Goal: Transaction & Acquisition: Register for event/course

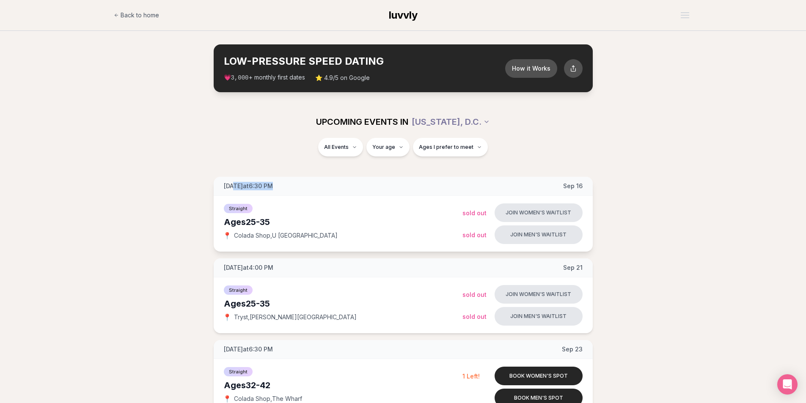
drag, startPoint x: 235, startPoint y: 185, endPoint x: 337, endPoint y: 191, distance: 101.7
click at [328, 191] on div "[DATE] at 6:30 PM [DATE]" at bounding box center [403, 186] width 379 height 19
click at [337, 191] on div "[DATE] at 6:30 PM [DATE]" at bounding box center [403, 186] width 379 height 19
drag, startPoint x: 222, startPoint y: 221, endPoint x: 289, endPoint y: 221, distance: 66.9
click at [289, 221] on div "Straight Ages [DEMOGRAPHIC_DATA] 📍 Colada Shop , U st NW Join women's waitlist …" at bounding box center [403, 224] width 379 height 56
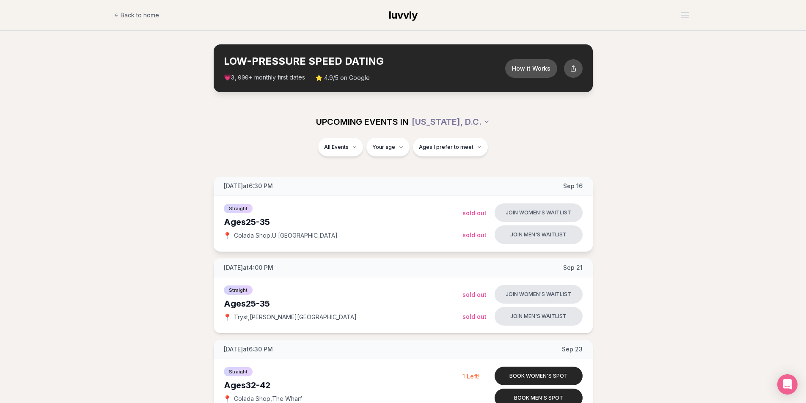
click at [290, 221] on div "Ages [DEMOGRAPHIC_DATA]" at bounding box center [343, 222] width 239 height 12
drag, startPoint x: 223, startPoint y: 222, endPoint x: 356, endPoint y: 240, distance: 135.0
click at [355, 240] on div "Straight Ages [DEMOGRAPHIC_DATA] 📍 Colada Shop , U st NW Join women's waitlist …" at bounding box center [403, 224] width 379 height 56
click at [358, 240] on div "Straight Ages [DEMOGRAPHIC_DATA] 📍 Colada Shop , U [GEOGRAPHIC_DATA]" at bounding box center [343, 224] width 239 height 42
drag, startPoint x: 223, startPoint y: 186, endPoint x: 320, endPoint y: 186, distance: 96.5
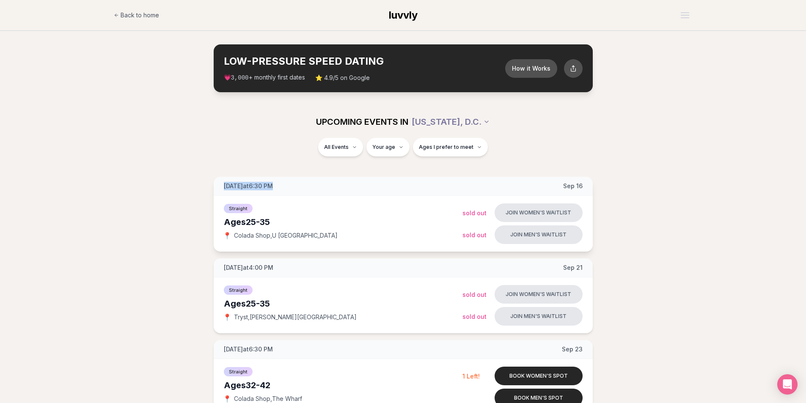
click at [320, 186] on div "[DATE] at 6:30 PM [DATE]" at bounding box center [403, 186] width 379 height 19
click at [300, 182] on div "[DATE] at 6:30 PM [DATE]" at bounding box center [403, 186] width 379 height 19
drag, startPoint x: 225, startPoint y: 221, endPoint x: 329, endPoint y: 221, distance: 104.1
click at [329, 221] on div "Ages [DEMOGRAPHIC_DATA]" at bounding box center [343, 222] width 239 height 12
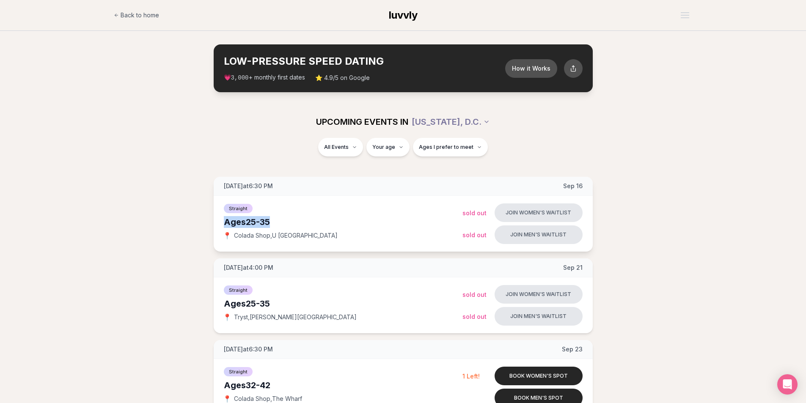
click at [328, 221] on div "Ages [DEMOGRAPHIC_DATA]" at bounding box center [343, 222] width 239 height 12
drag, startPoint x: 293, startPoint y: 305, endPoint x: 301, endPoint y: 305, distance: 7.6
click at [301, 305] on div "Ages [DEMOGRAPHIC_DATA]" at bounding box center [343, 304] width 239 height 12
drag, startPoint x: 479, startPoint y: 226, endPoint x: 496, endPoint y: 248, distance: 27.4
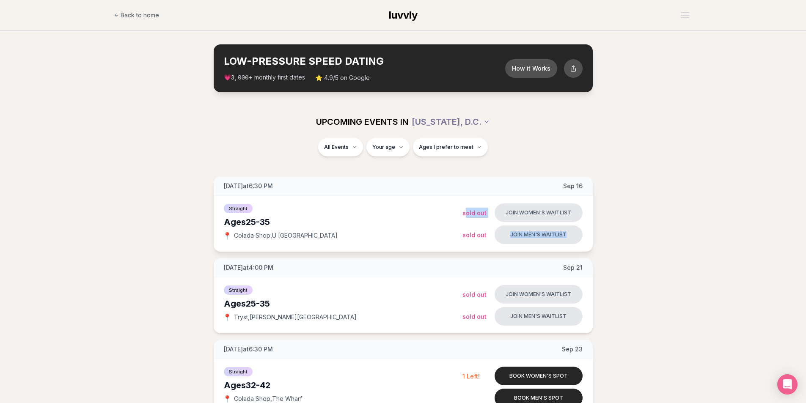
click at [495, 248] on div "Straight Ages [DEMOGRAPHIC_DATA] 📍 Colada Shop , U st NW Join women's waitlist …" at bounding box center [403, 224] width 379 height 56
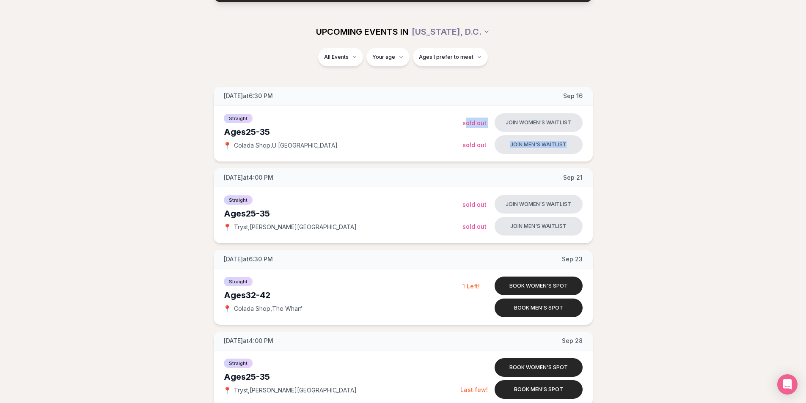
scroll to position [129, 0]
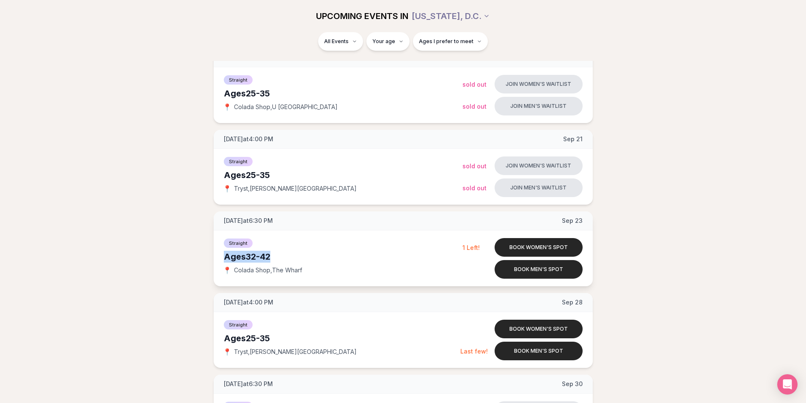
drag, startPoint x: 225, startPoint y: 257, endPoint x: 306, endPoint y: 258, distance: 80.8
click at [306, 258] on div "Ages [DEMOGRAPHIC_DATA]" at bounding box center [343, 257] width 239 height 12
click at [303, 259] on div "Ages [DEMOGRAPHIC_DATA]" at bounding box center [343, 257] width 239 height 12
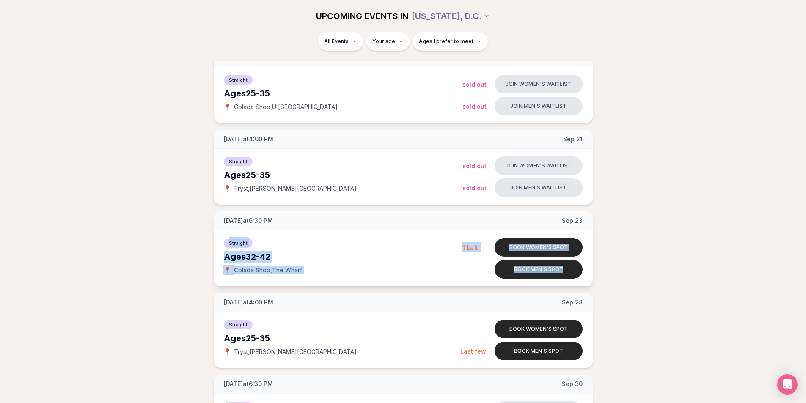
drag, startPoint x: 612, startPoint y: 219, endPoint x: 556, endPoint y: 285, distance: 87.0
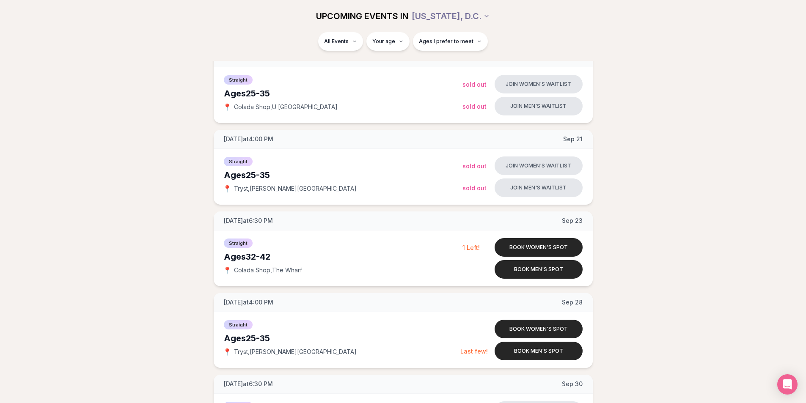
drag, startPoint x: 223, startPoint y: 256, endPoint x: 315, endPoint y: 256, distance: 91.8
click at [315, 256] on div "Ages [DEMOGRAPHIC_DATA]" at bounding box center [343, 257] width 239 height 12
drag, startPoint x: 233, startPoint y: 270, endPoint x: 269, endPoint y: 270, distance: 35.6
click at [269, 270] on span "Colada Shop , The Wharf" at bounding box center [268, 270] width 68 height 8
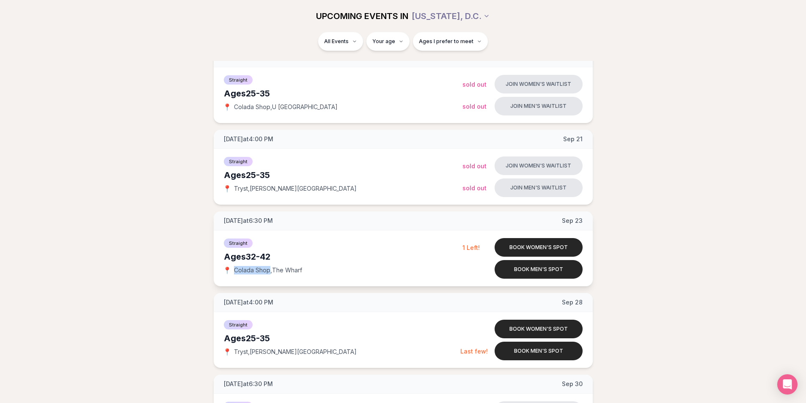
click at [266, 271] on span "Colada Shop , The Wharf" at bounding box center [268, 270] width 68 height 8
drag, startPoint x: 233, startPoint y: 270, endPoint x: 271, endPoint y: 270, distance: 37.7
click at [271, 270] on div "📍 Colada Shop , The Wharf" at bounding box center [343, 270] width 239 height 8
click at [281, 270] on span "Colada Shop , The Wharf" at bounding box center [268, 270] width 68 height 8
drag, startPoint x: 268, startPoint y: 271, endPoint x: 313, endPoint y: 271, distance: 44.4
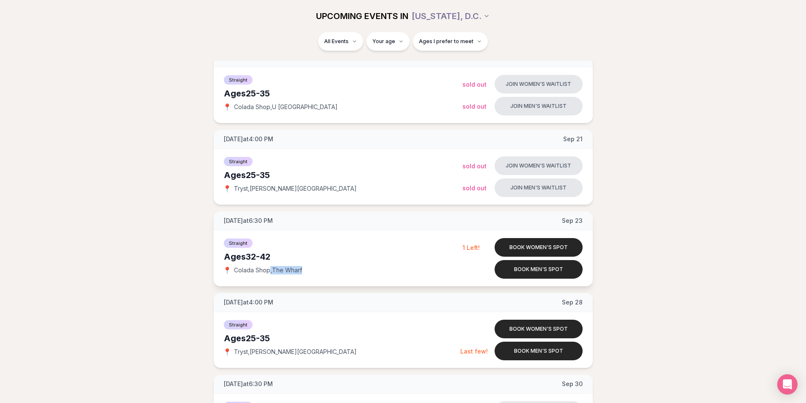
click at [313, 271] on div "📍 Colada Shop , The Wharf" at bounding box center [343, 270] width 239 height 8
click at [306, 270] on div "📍 Colada Shop , The Wharf" at bounding box center [343, 270] width 239 height 8
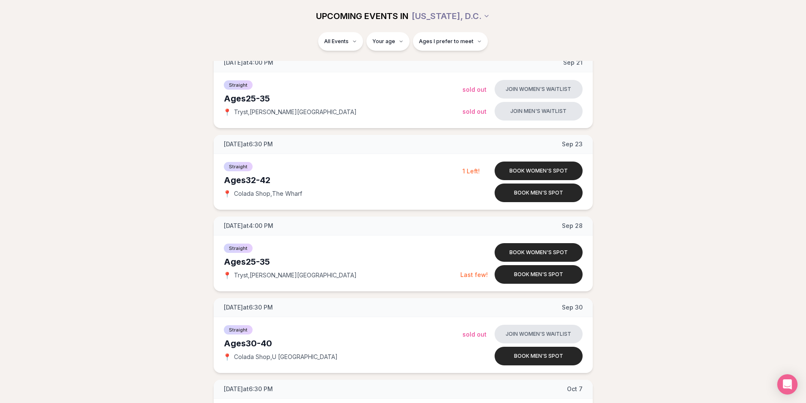
scroll to position [212, 0]
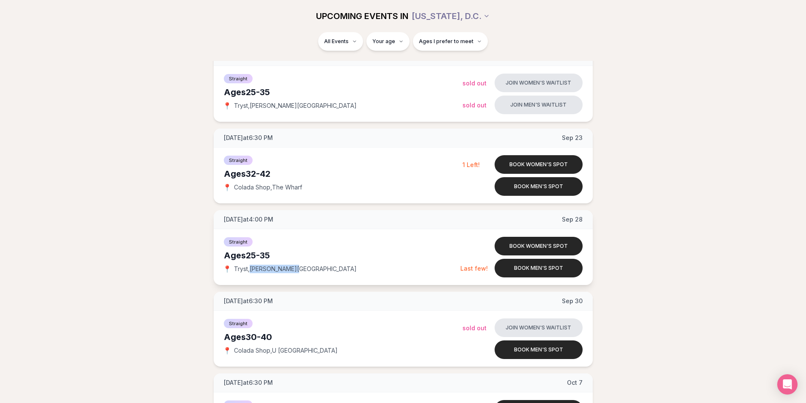
drag, startPoint x: 250, startPoint y: 270, endPoint x: 308, endPoint y: 270, distance: 58.4
click at [308, 270] on div "📍 Tryst , [PERSON_NAME][GEOGRAPHIC_DATA]" at bounding box center [342, 269] width 237 height 8
drag, startPoint x: 224, startPoint y: 220, endPoint x: 317, endPoint y: 272, distance: 106.7
click at [317, 272] on div "[DATE] at 4:00 PM [DATE] Straight Ages [DEMOGRAPHIC_DATA] 📍 Tryst , [PERSON_NAM…" at bounding box center [403, 247] width 379 height 75
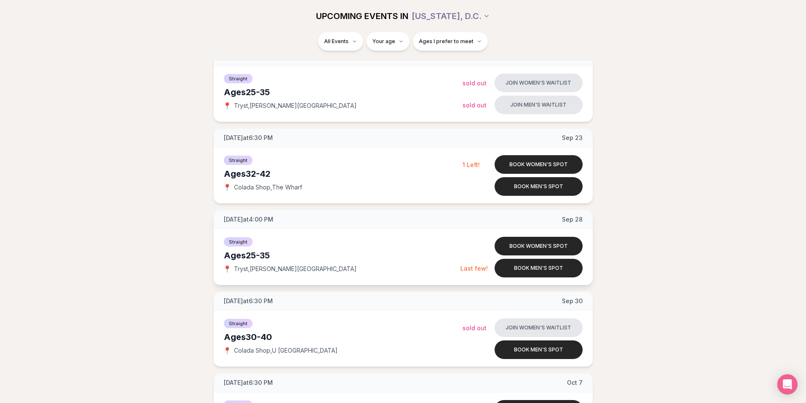
drag, startPoint x: 317, startPoint y: 272, endPoint x: 332, endPoint y: 272, distance: 14.4
click at [318, 272] on div "📍 Tryst , [PERSON_NAME][GEOGRAPHIC_DATA]" at bounding box center [342, 269] width 237 height 8
click at [553, 269] on button "Book men's spot" at bounding box center [539, 268] width 88 height 19
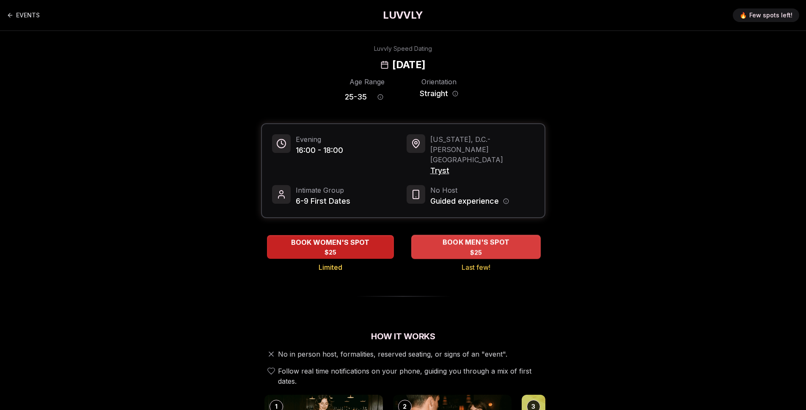
click at [474, 248] on span "$25" at bounding box center [476, 252] width 12 height 8
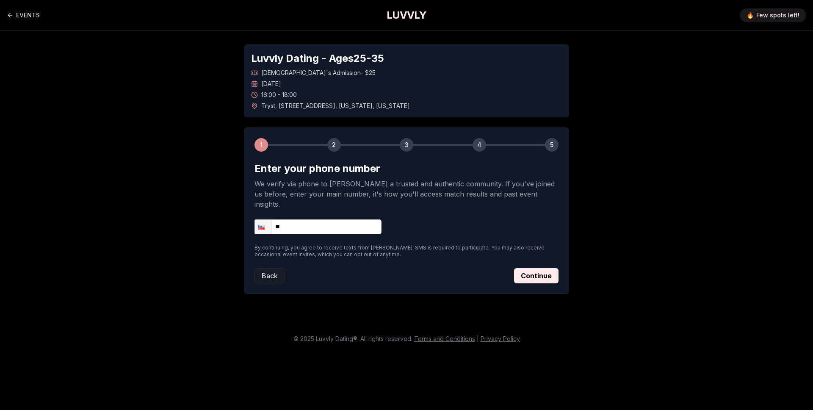
click at [316, 220] on input "**" at bounding box center [317, 226] width 127 height 15
type input "**********"
click at [537, 269] on button "Continue" at bounding box center [536, 275] width 44 height 15
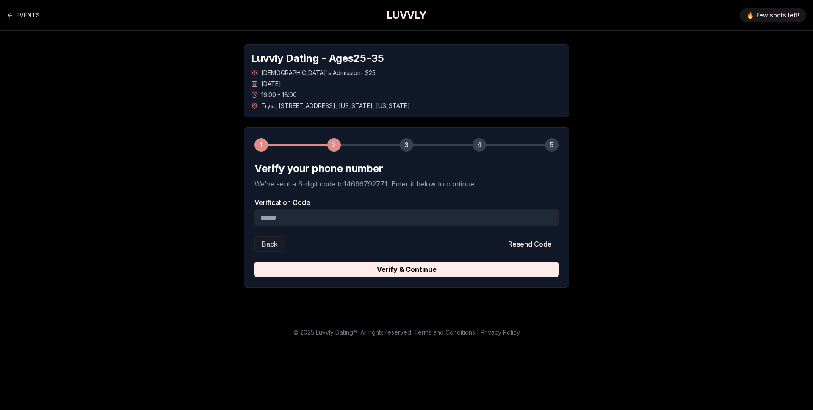
click at [301, 218] on input "Verification Code" at bounding box center [406, 217] width 304 height 17
type input "******"
click at [419, 269] on button "Verify & Continue" at bounding box center [406, 269] width 304 height 15
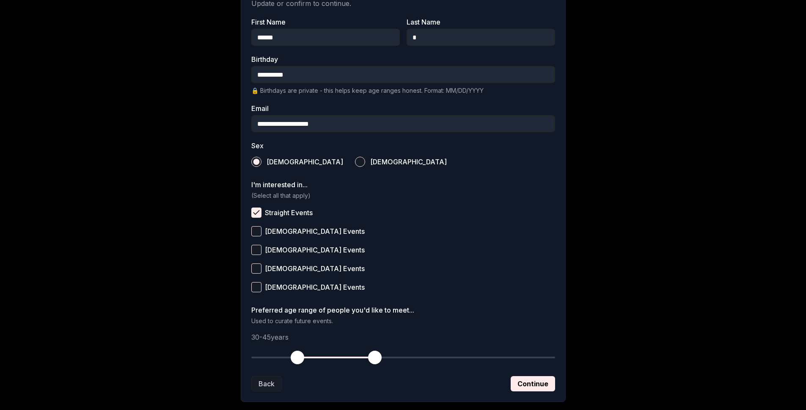
scroll to position [190, 0]
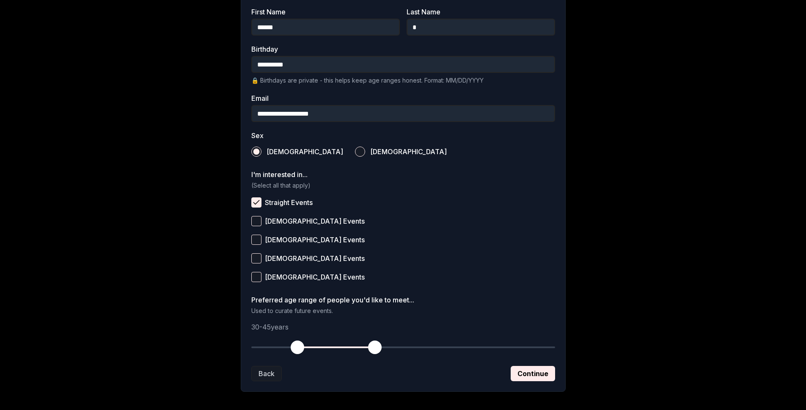
click at [531, 375] on button "Continue" at bounding box center [533, 373] width 44 height 15
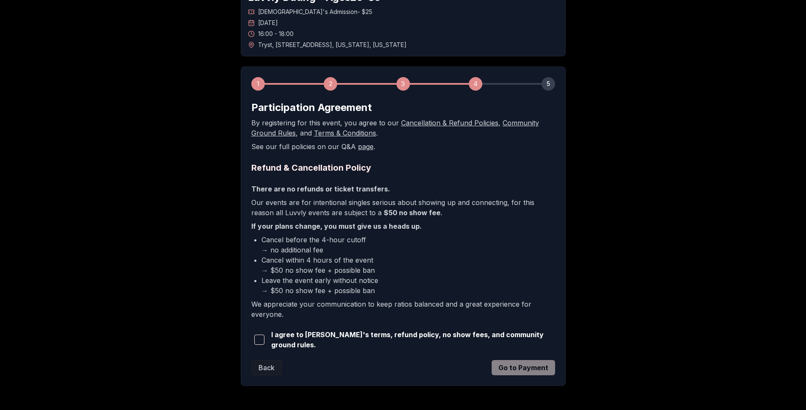
scroll to position [91, 0]
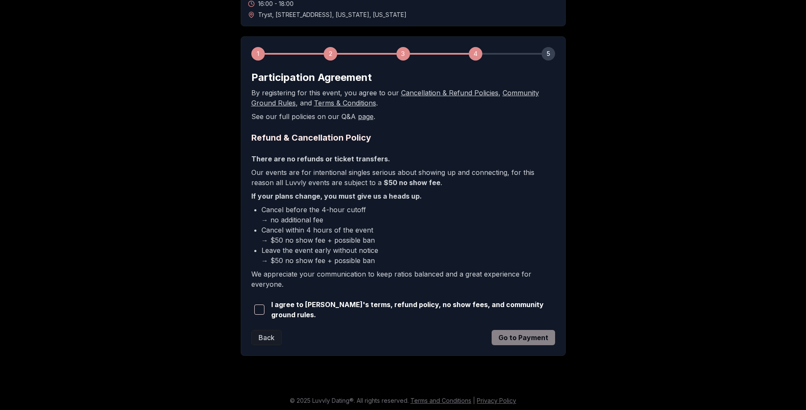
click at [254, 308] on button "button" at bounding box center [259, 309] width 17 height 19
click at [524, 334] on button "Go to Payment" at bounding box center [523, 337] width 63 height 15
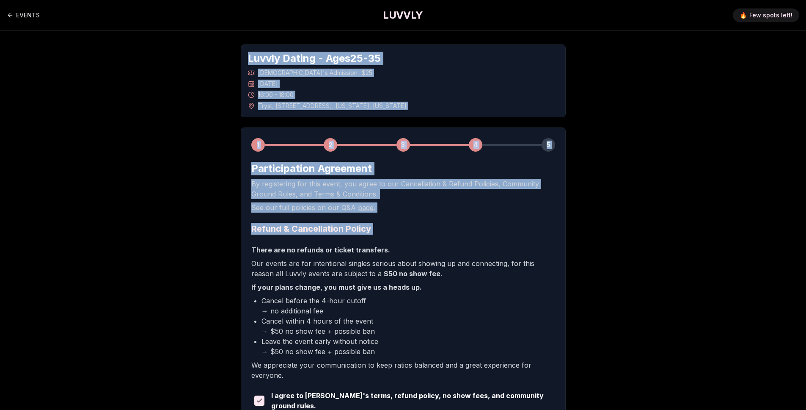
drag, startPoint x: 198, startPoint y: 42, endPoint x: 631, endPoint y: 241, distance: 476.7
click at [567, 245] on div "Luvvly Dating - Ages [DEMOGRAPHIC_DATA] [DEMOGRAPHIC_DATA]'s Admission - $25 [D…" at bounding box center [403, 245] width 592 height 429
click at [632, 240] on div "Luvvly Dating - Ages [DEMOGRAPHIC_DATA] [DEMOGRAPHIC_DATA]'s Admission - $25 [D…" at bounding box center [403, 245] width 592 height 429
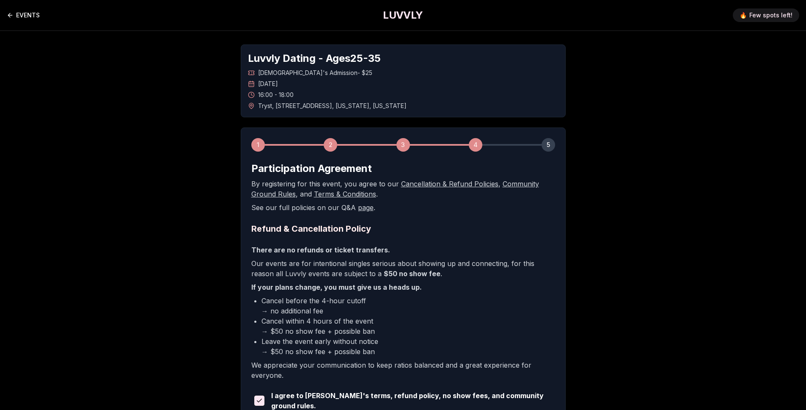
click at [25, 14] on link "EVENTS" at bounding box center [23, 15] width 33 height 17
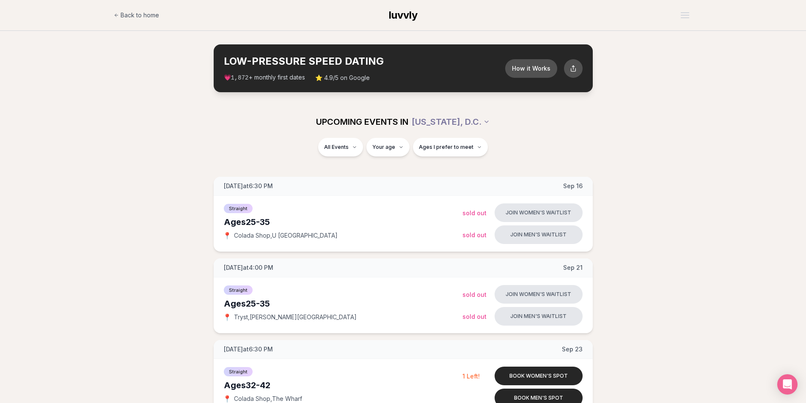
click at [153, 101] on section "LOW-PRESSURE SPEED DATING How it Works 💗 3,000 + monthly first dates ⭐ 4.9/5 on…" at bounding box center [403, 68] width 806 height 75
click at [128, 17] on span "Back to home" at bounding box center [140, 15] width 39 height 8
